Goal: Task Accomplishment & Management: Manage account settings

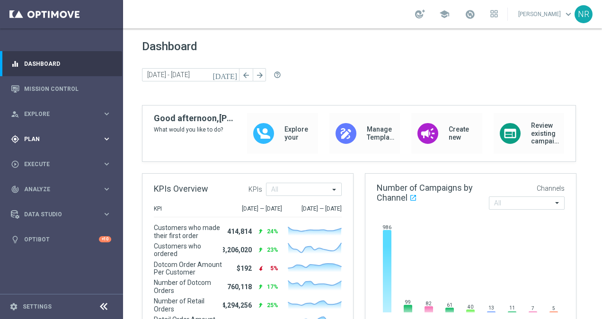
click at [37, 140] on span "Plan" at bounding box center [63, 139] width 78 height 6
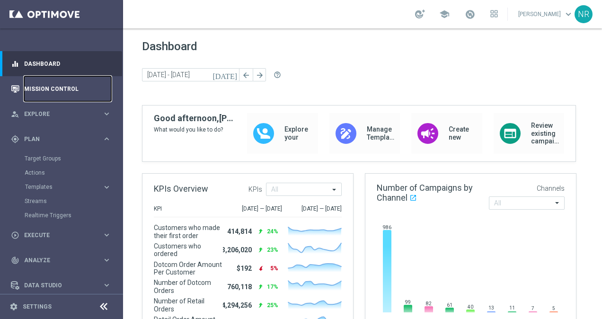
click at [47, 85] on link "Mission Control" at bounding box center [67, 88] width 87 height 25
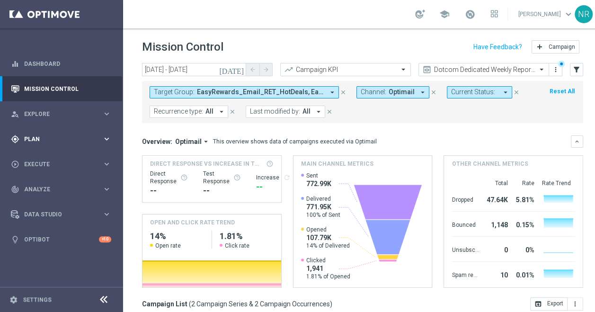
click at [45, 142] on div "gps_fixed Plan" at bounding box center [56, 139] width 91 height 9
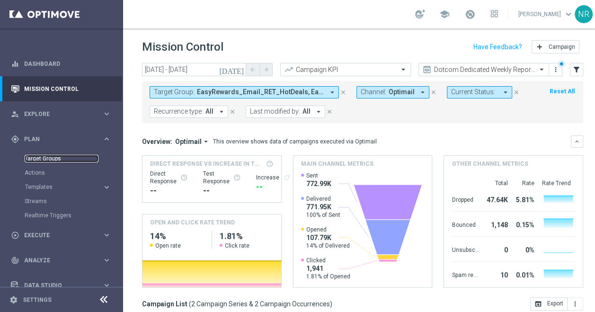
click at [38, 157] on link "Target Groups" at bounding box center [62, 159] width 74 height 8
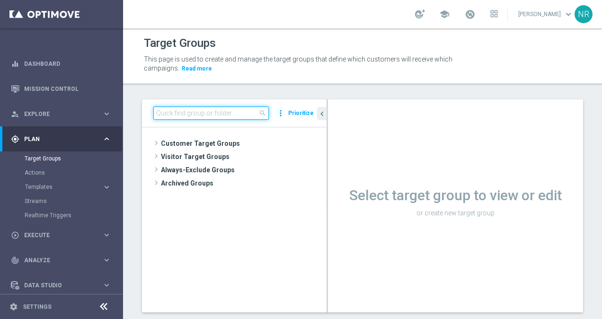
click at [219, 119] on input at bounding box center [210, 112] width 115 height 13
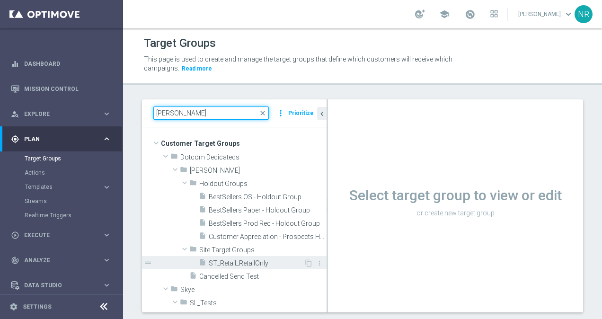
type input "nick"
click at [251, 265] on span "ST_Retail_RetailOnly" at bounding box center [256, 263] width 95 height 8
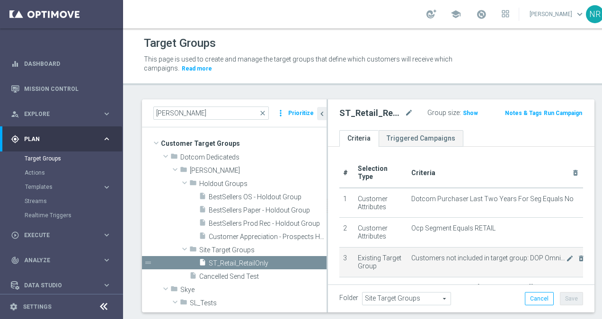
scroll to position [75, 0]
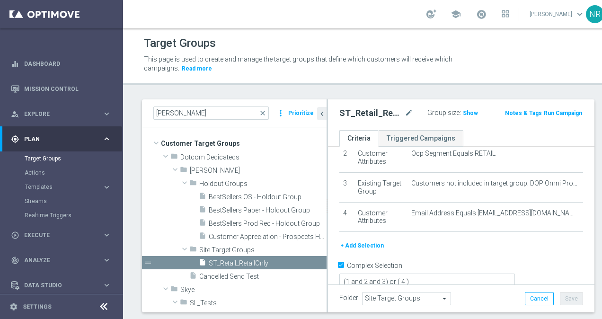
click at [373, 243] on button "+ Add Selection" at bounding box center [361, 245] width 45 height 10
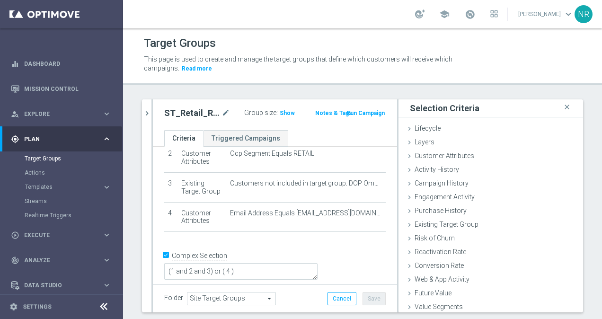
scroll to position [65, 0]
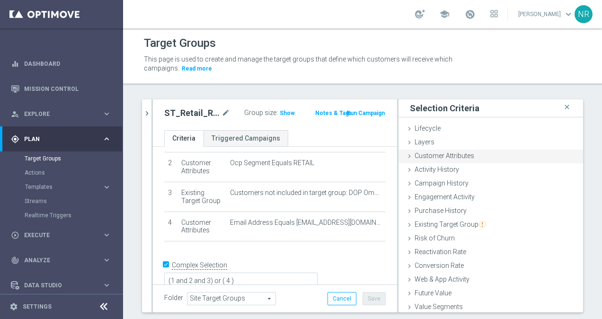
click at [456, 158] on span "Customer Attributes" at bounding box center [445, 156] width 60 height 8
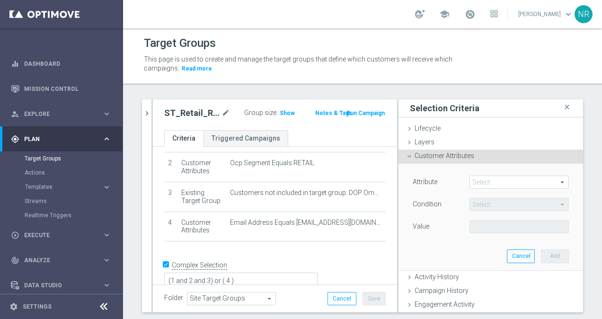
click at [477, 178] on span at bounding box center [519, 182] width 98 height 12
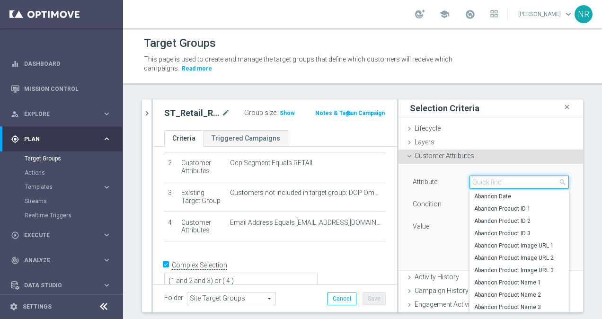
click at [477, 178] on input "search" at bounding box center [518, 182] width 99 height 13
type input "t"
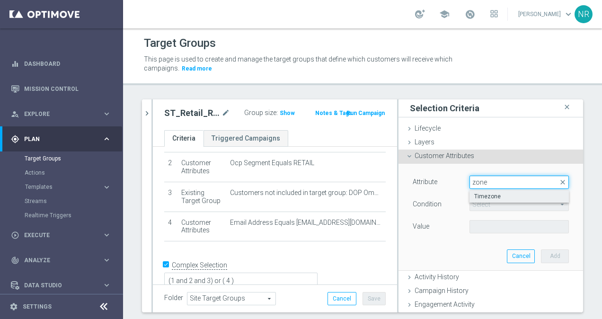
type input "zone"
click at [487, 195] on span "Timezone" at bounding box center [519, 197] width 90 height 8
type input "Timezone"
type input "Equals"
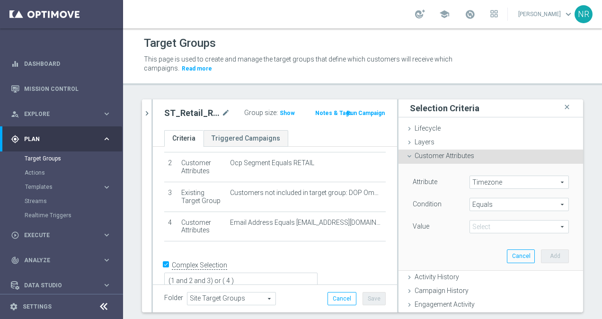
click at [478, 223] on span at bounding box center [519, 227] width 98 height 12
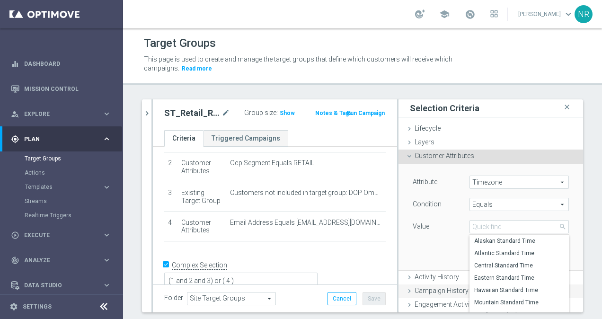
scroll to position [136, 0]
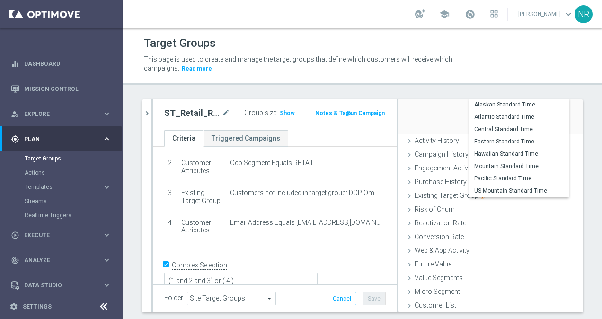
click at [424, 107] on div "Attribute Timezone Timezone arrow_drop_down search Condition Equals Equals arro…" at bounding box center [491, 80] width 170 height 106
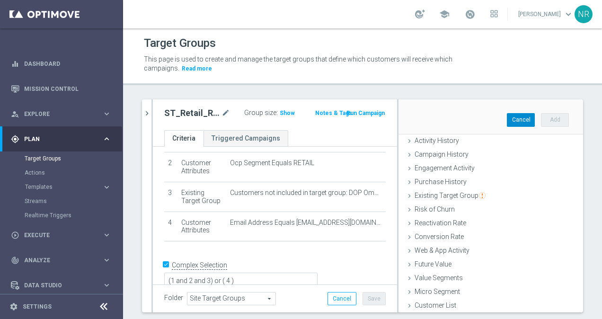
click at [507, 115] on button "Cancel" at bounding box center [521, 119] width 28 height 13
click at [584, 146] on div "nick close more_vert Prioritize Customer Target Groups library_add create_new_f…" at bounding box center [362, 217] width 479 height 236
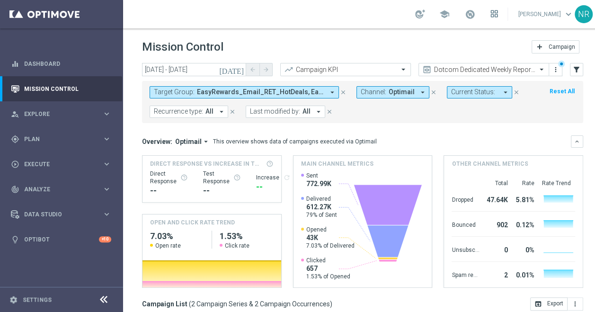
scroll to position [0, 96]
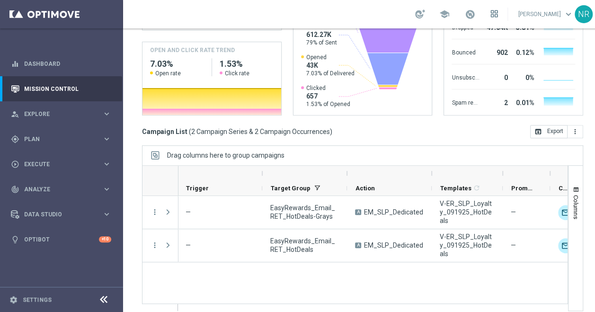
click at [493, 15] on icon at bounding box center [492, 16] width 2 height 2
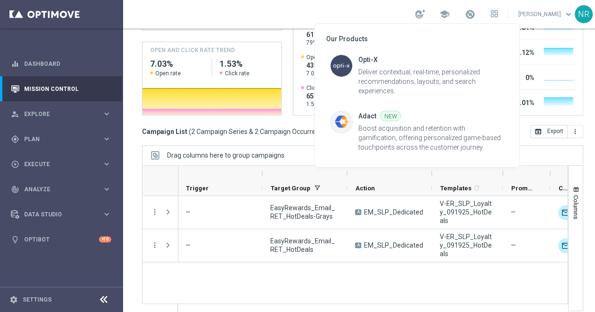
click at [492, 17] on div at bounding box center [297, 156] width 595 height 312
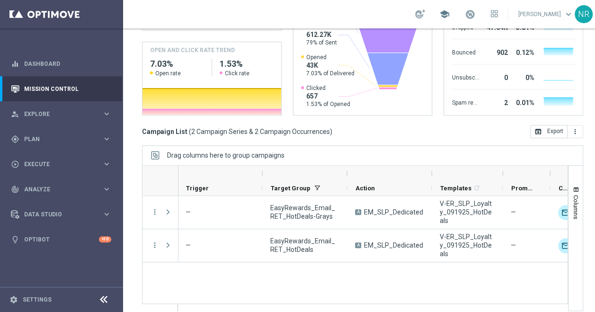
click at [450, 14] on span "school" at bounding box center [444, 14] width 10 height 10
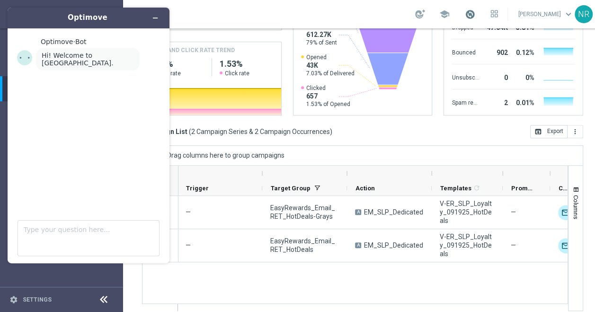
click at [475, 16] on span at bounding box center [470, 14] width 10 height 10
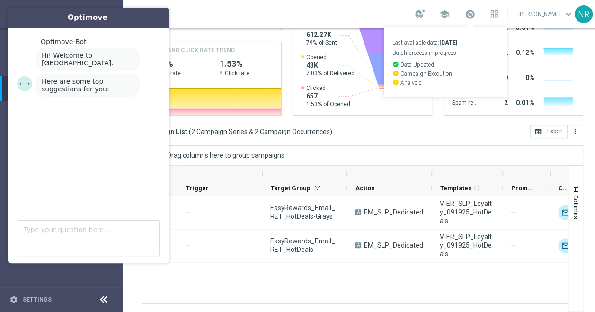
click at [554, 17] on link "[PERSON_NAME] keyboard_arrow_down" at bounding box center [545, 14] width 57 height 14
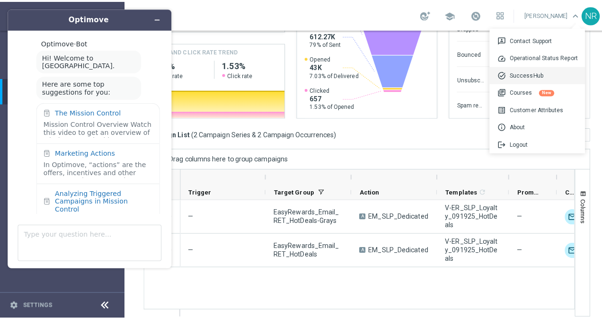
scroll to position [21, 0]
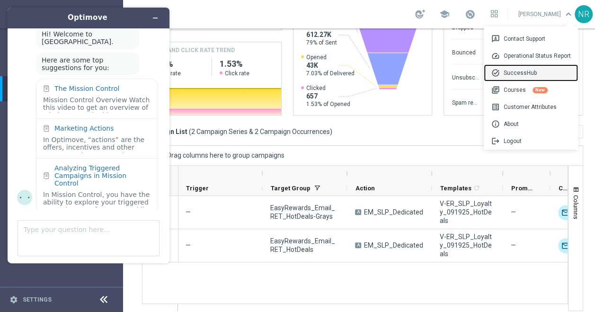
click at [542, 73] on div "task_alt SuccessHub" at bounding box center [531, 72] width 94 height 17
